Goal: Task Accomplishment & Management: Complete application form

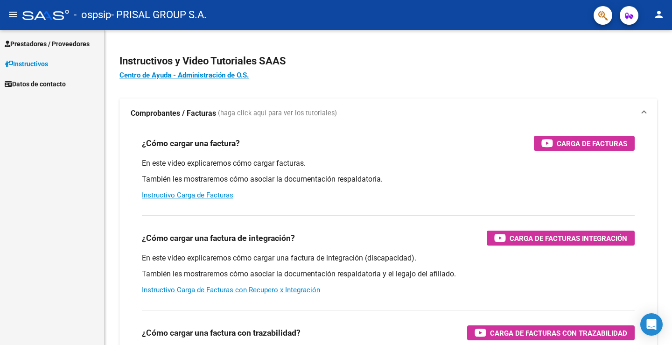
click at [67, 43] on span "Prestadores / Proveedores" at bounding box center [47, 44] width 85 height 10
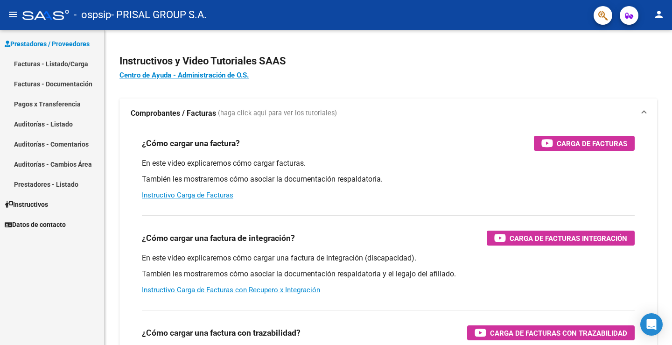
click at [63, 62] on link "Facturas - Listado/Carga" at bounding box center [52, 64] width 104 height 20
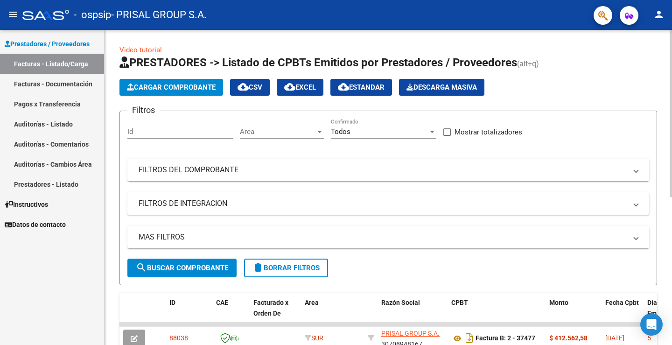
click at [176, 82] on button "Cargar Comprobante" at bounding box center [171, 87] width 104 height 17
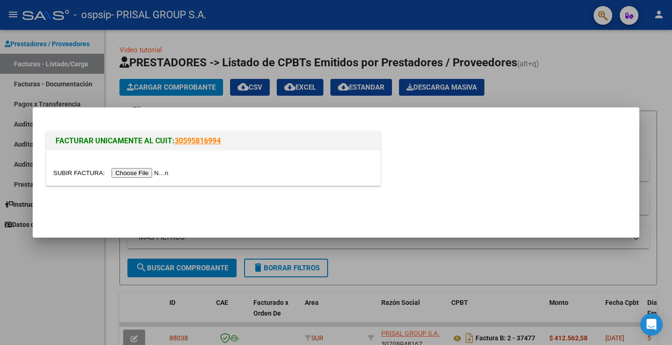
click at [146, 172] on input "file" at bounding box center [112, 173] width 118 height 10
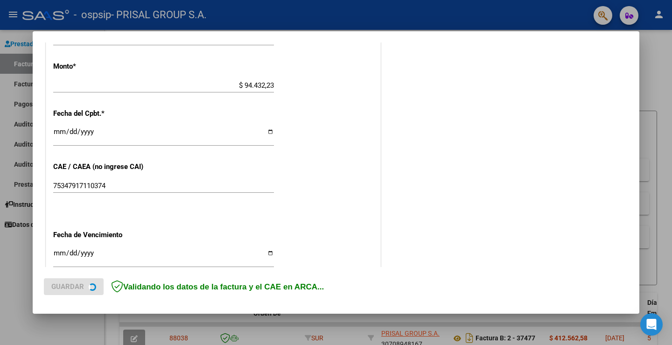
scroll to position [485, 0]
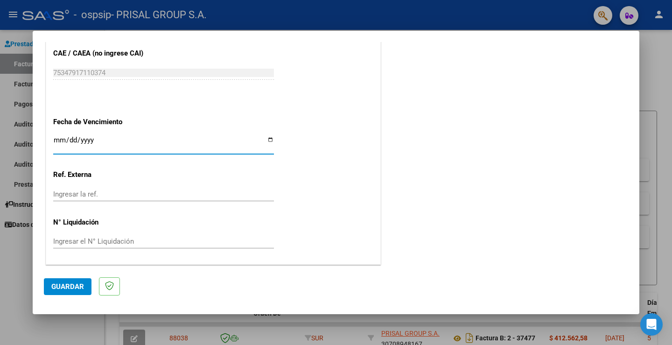
click at [55, 142] on input "Ingresar la fecha" at bounding box center [163, 143] width 221 height 15
type input "[DATE]"
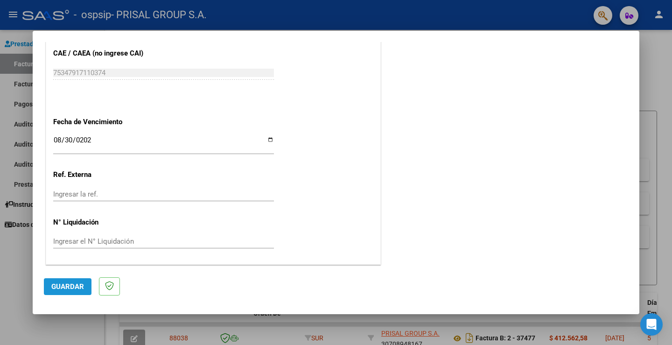
click at [62, 290] on span "Guardar" at bounding box center [67, 286] width 33 height 8
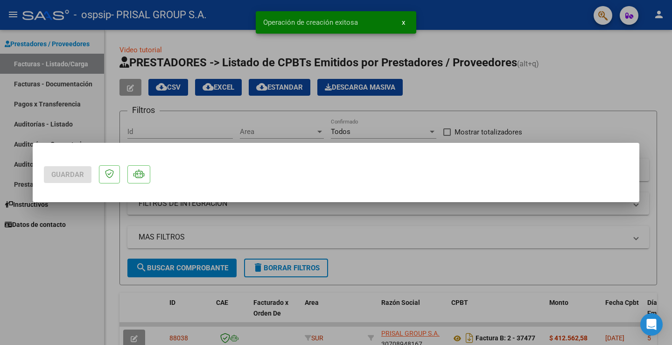
scroll to position [0, 0]
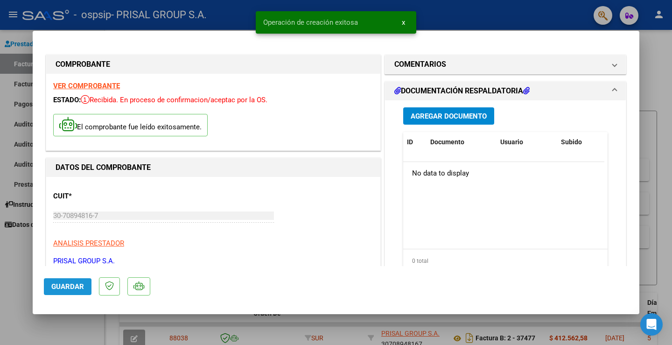
click at [49, 287] on button "Guardar" at bounding box center [68, 286] width 48 height 17
click at [15, 266] on div at bounding box center [336, 172] width 672 height 345
type input "$ 0,00"
